Goal: Task Accomplishment & Management: Manage account settings

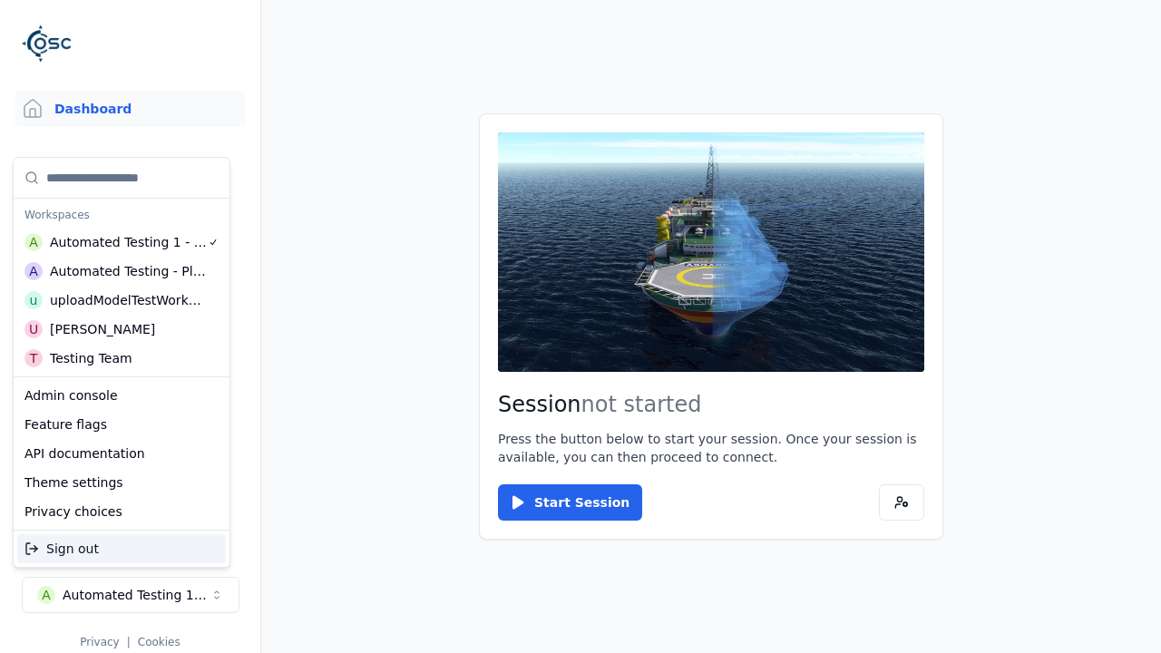
click at [122, 271] on div "Automated Testing - Playwright" at bounding box center [128, 271] width 157 height 18
click at [581, 327] on html "Support Dashboard Assets 3D Models Scenes Datasets Recordings Support Documenta…" at bounding box center [580, 326] width 1161 height 653
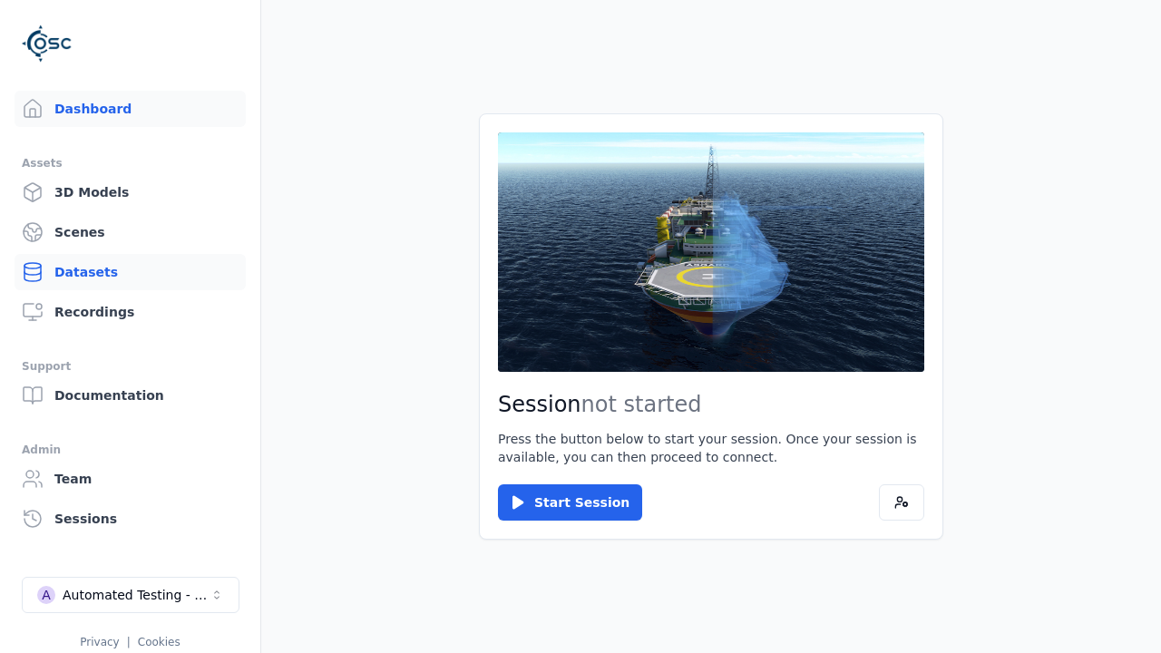
click at [130, 272] on link "Datasets" at bounding box center [130, 272] width 231 height 36
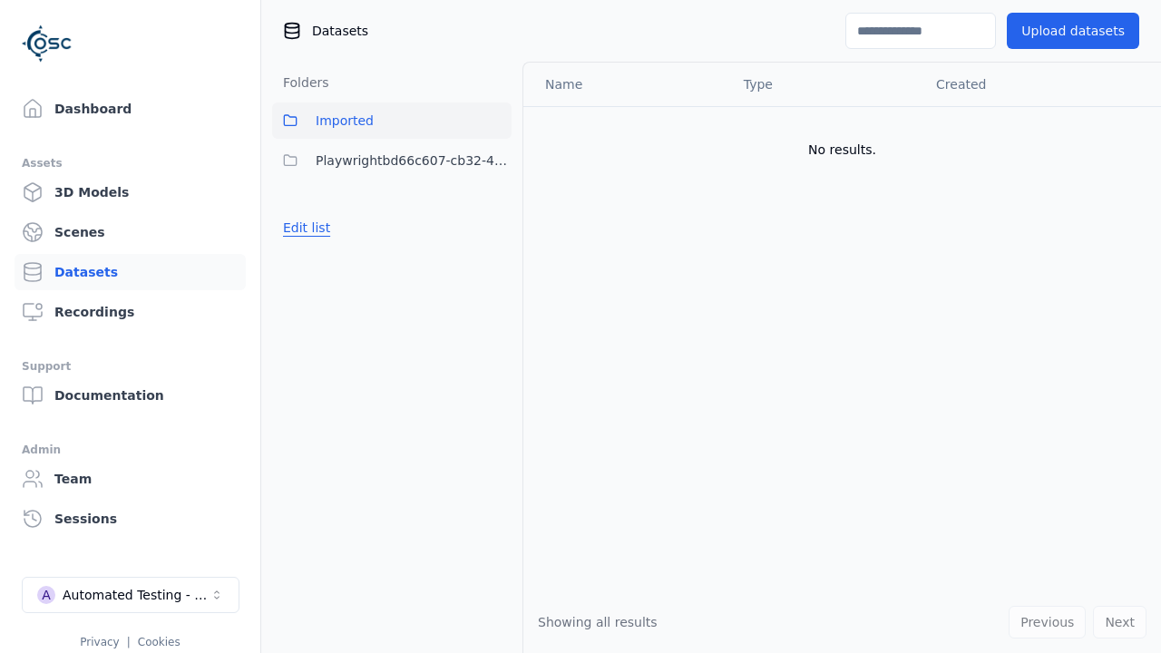
click at [303, 228] on button "Edit list" at bounding box center [306, 227] width 69 height 33
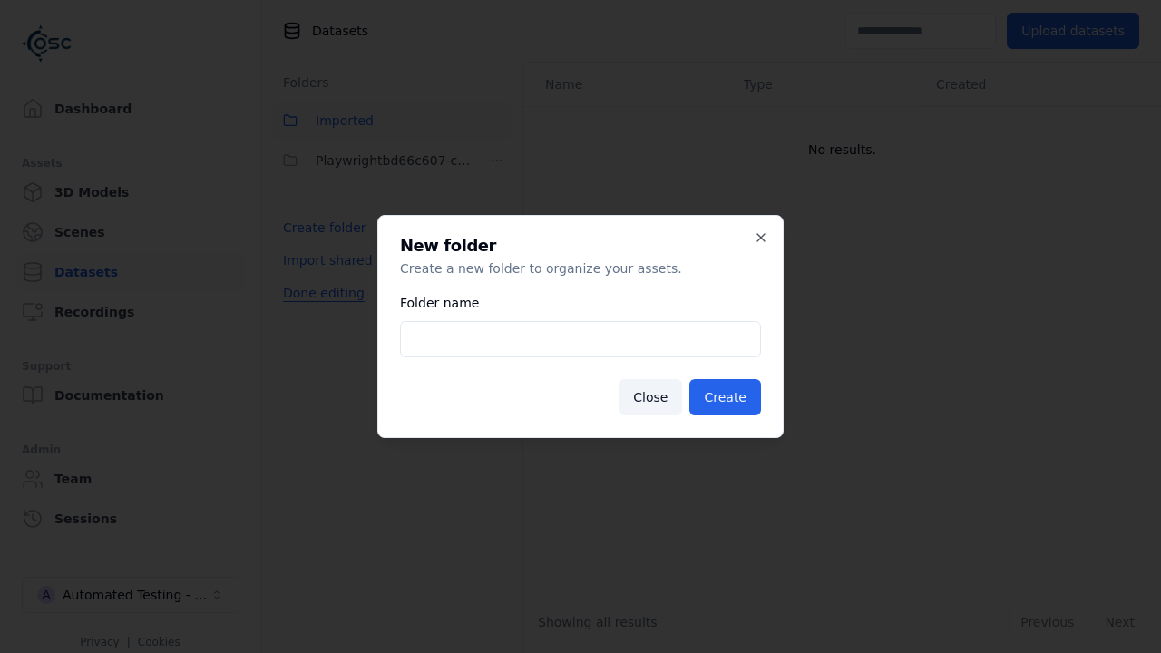
type input "**********"
click at [728, 397] on button "Create" at bounding box center [725, 397] width 72 height 36
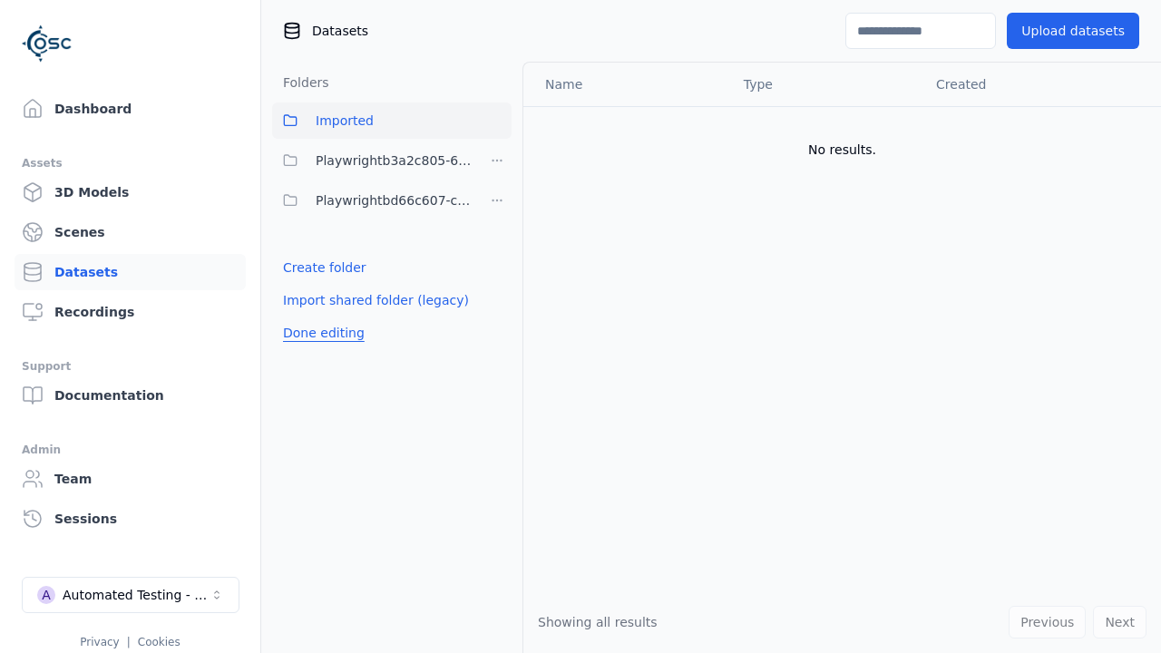
click at [318, 333] on button "Done editing" at bounding box center [323, 333] width 103 height 33
click at [303, 268] on button "Edit list" at bounding box center [306, 267] width 69 height 33
click at [497, 161] on html "Support Dashboard Assets 3D Models Scenes Datasets Recordings Support Documenta…" at bounding box center [580, 326] width 1161 height 653
click at [496, 227] on div "Share" at bounding box center [503, 226] width 122 height 29
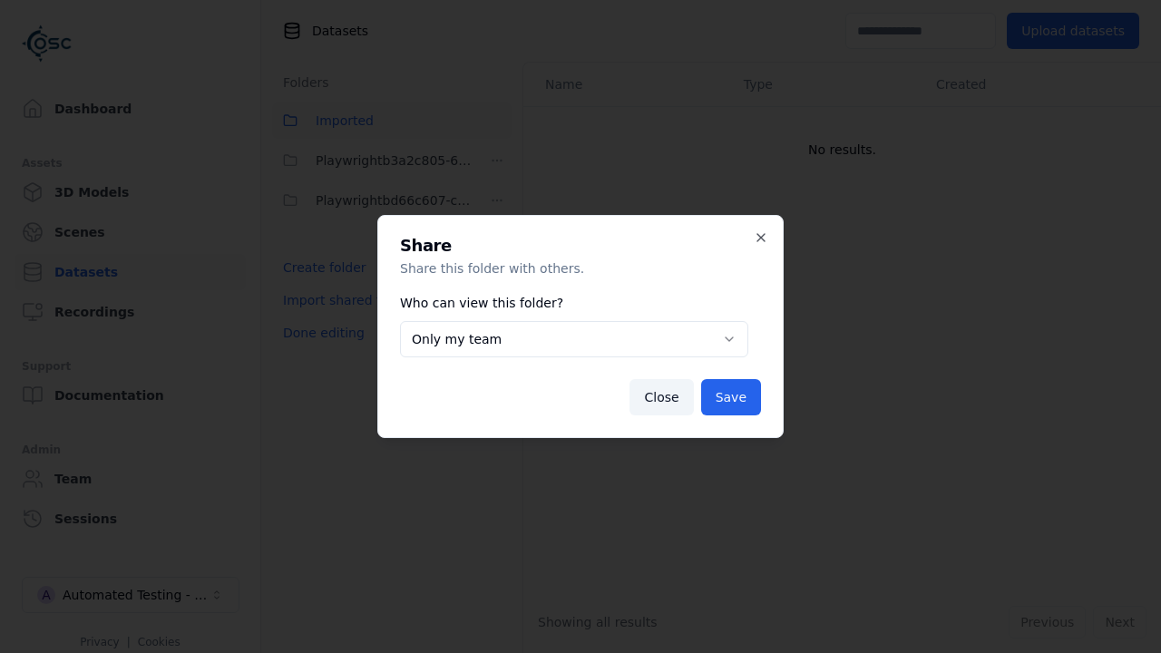
click at [574, 339] on button "Only my team" at bounding box center [574, 339] width 348 height 36
click at [732, 397] on button "Save" at bounding box center [731, 397] width 60 height 36
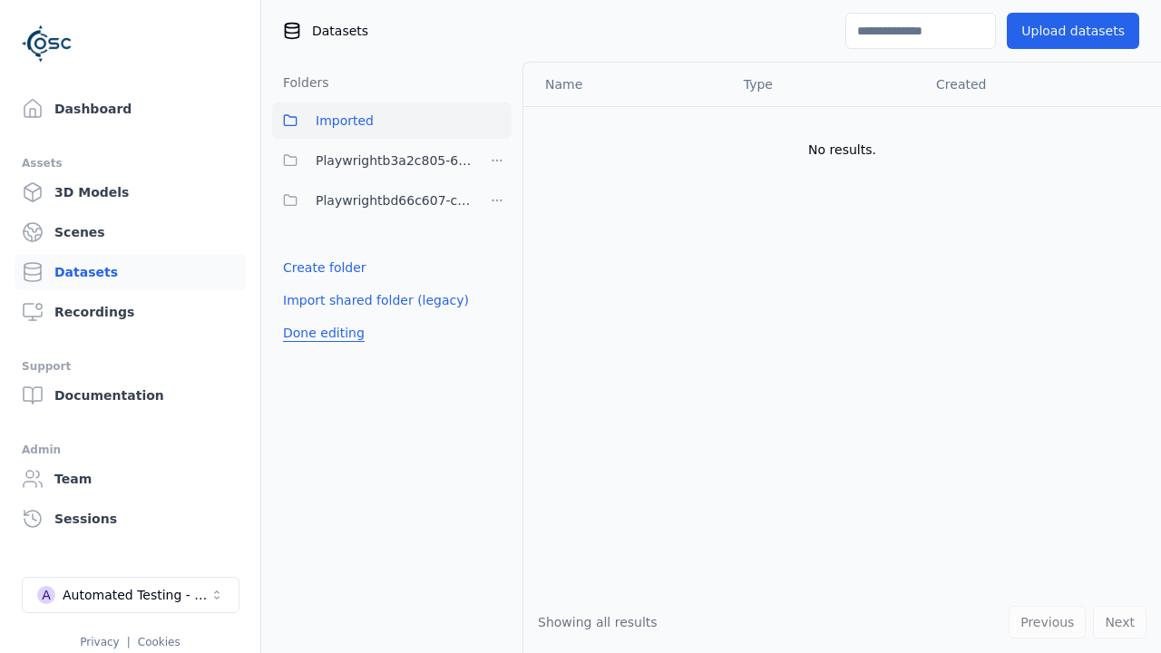
click at [318, 333] on button "Done editing" at bounding box center [323, 333] width 103 height 33
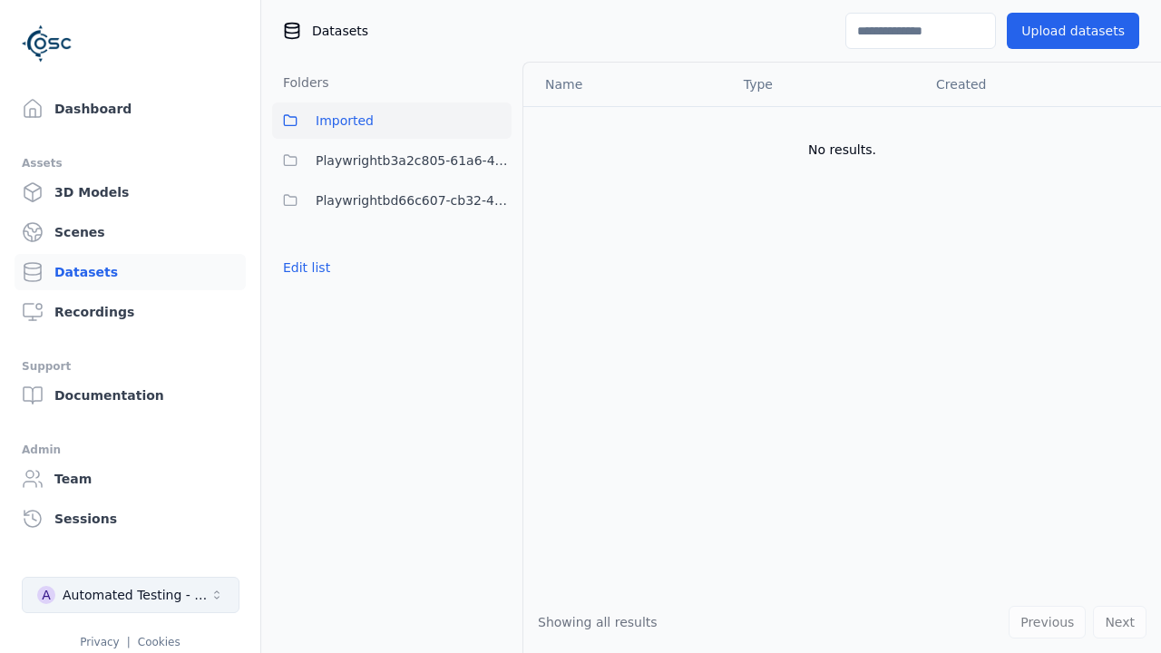
click at [131, 595] on div "Automated Testing - Playwright" at bounding box center [136, 595] width 147 height 18
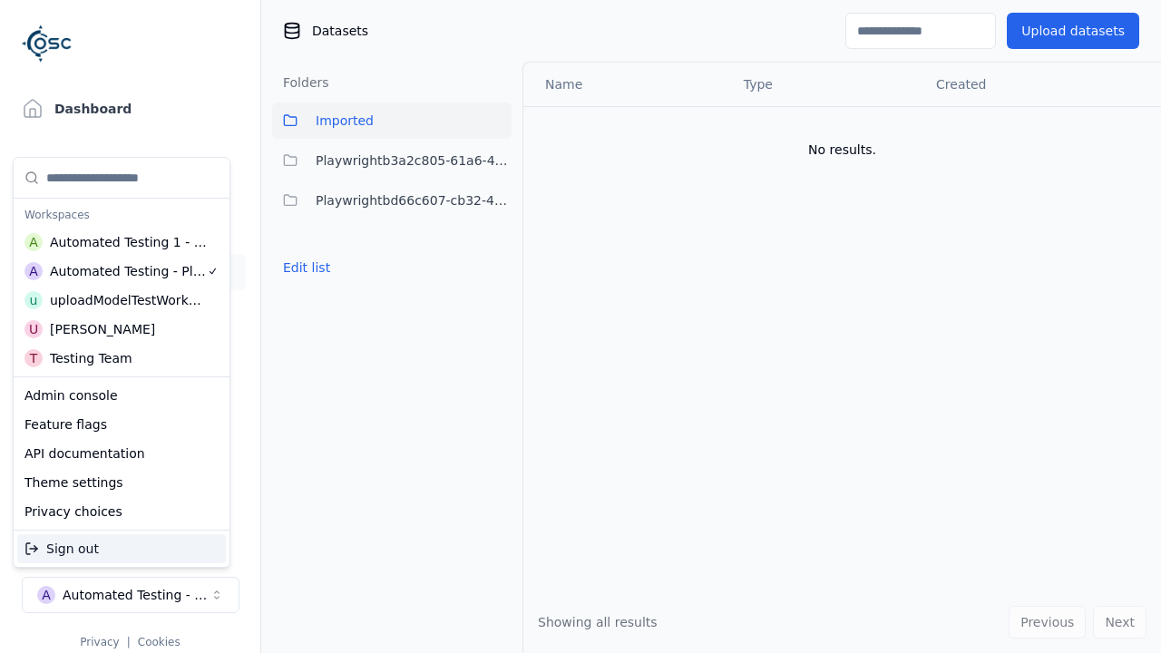
click at [122, 242] on div "Automated Testing 1 - Playwright" at bounding box center [129, 242] width 158 height 18
click at [581, 327] on html "Support Dashboard Assets 3D Models Scenes Datasets Recordings Support Documenta…" at bounding box center [580, 326] width 1161 height 653
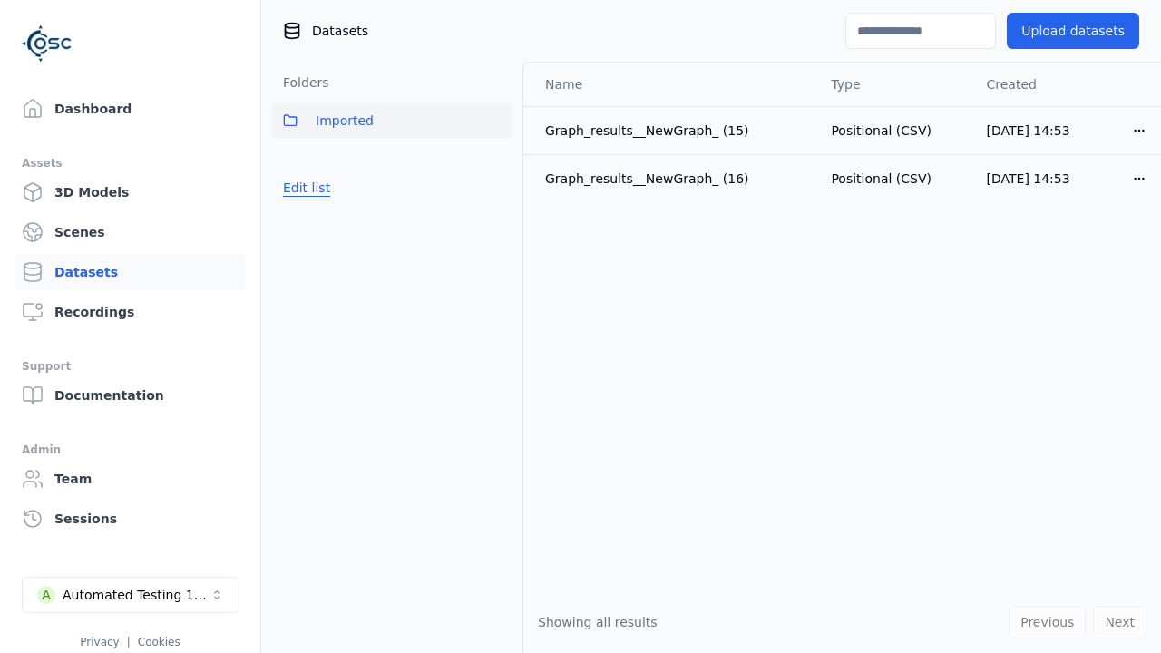
click at [303, 188] on button "Edit list" at bounding box center [306, 187] width 69 height 33
click at [364, 220] on link "Import shared folder (legacy)" at bounding box center [376, 220] width 186 height 18
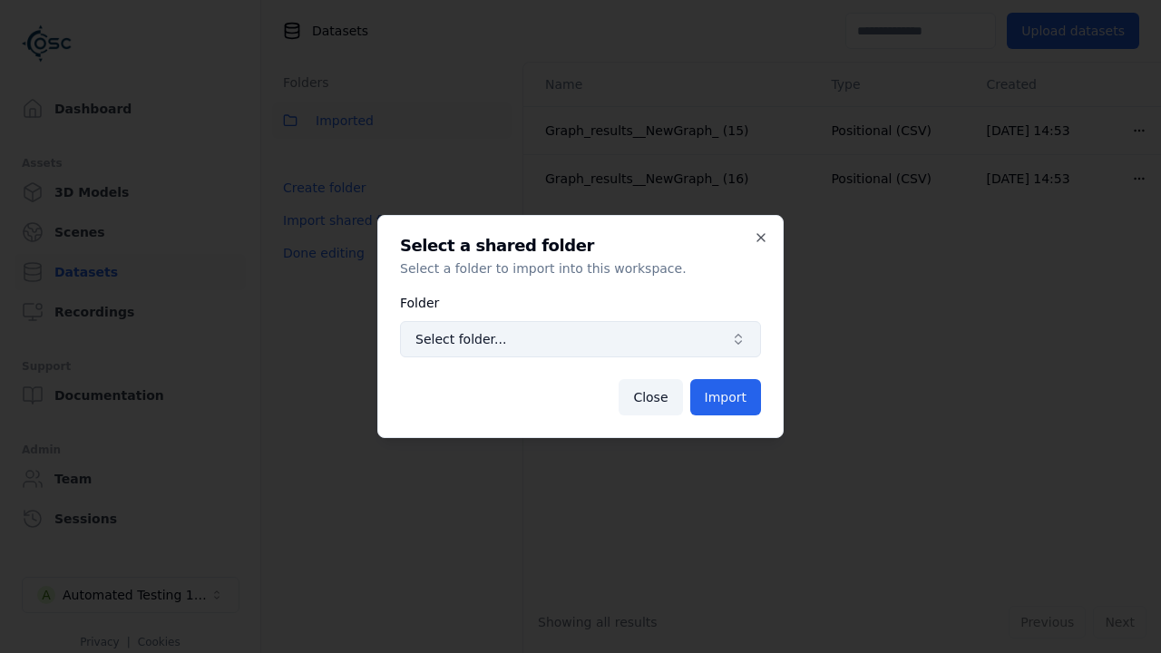
click at [581, 339] on span "Select folder..." at bounding box center [569, 339] width 308 height 18
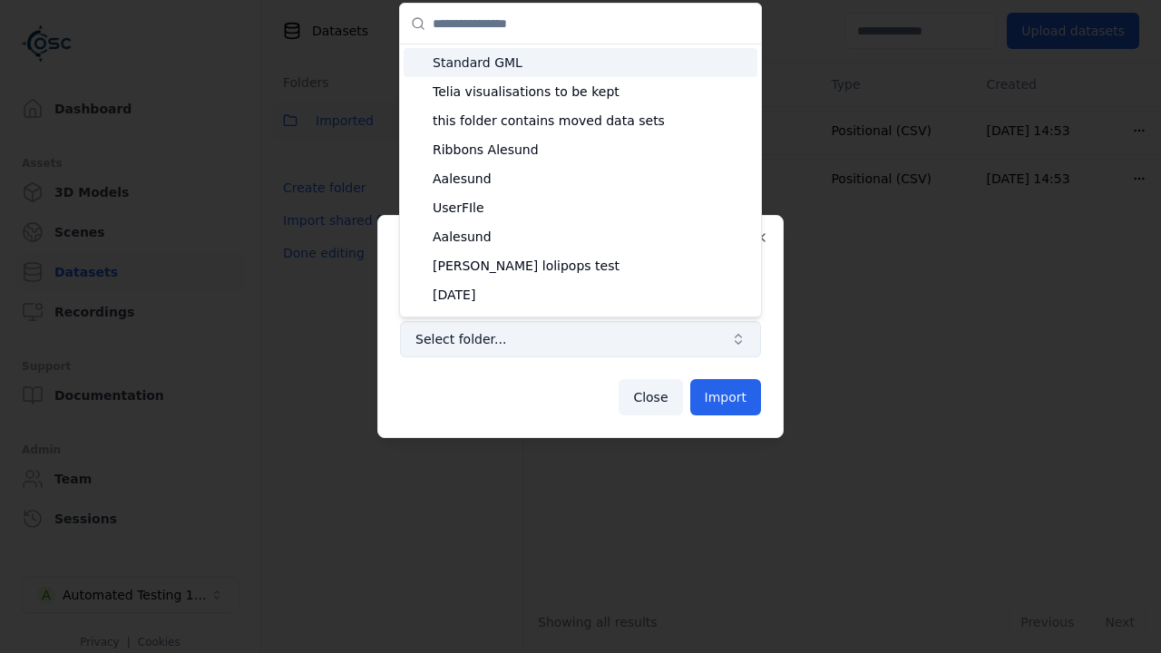
type input "**********"
